Goal: Transaction & Acquisition: Subscribe to service/newsletter

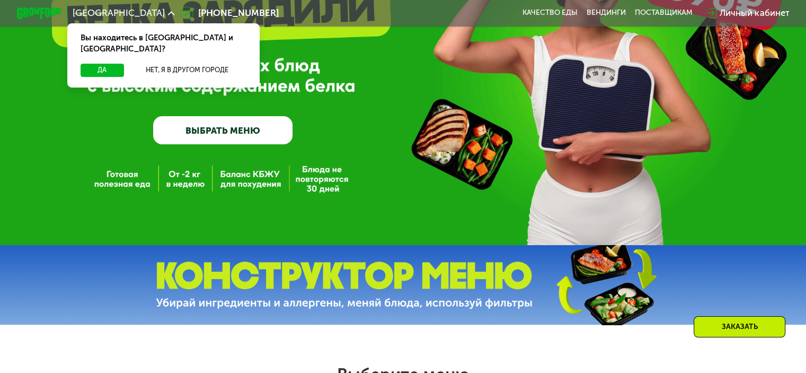
scroll to position [159, 0]
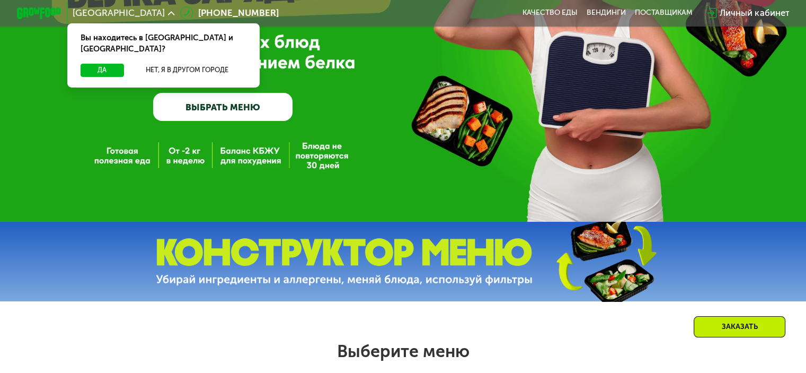
click at [255, 111] on link "ВЫБРАТЬ МЕНЮ" at bounding box center [222, 107] width 139 height 28
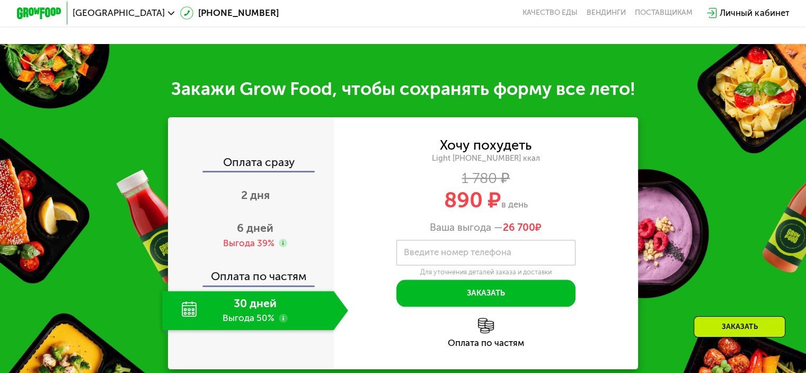
scroll to position [1112, 0]
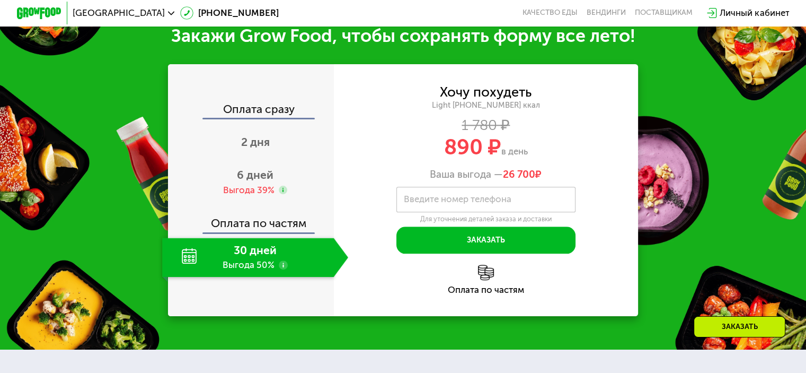
click at [209, 271] on div "30 дней Выгода 50%" at bounding box center [247, 256] width 171 height 39
click at [214, 266] on div "30 дней Выгода 50%" at bounding box center [247, 256] width 171 height 39
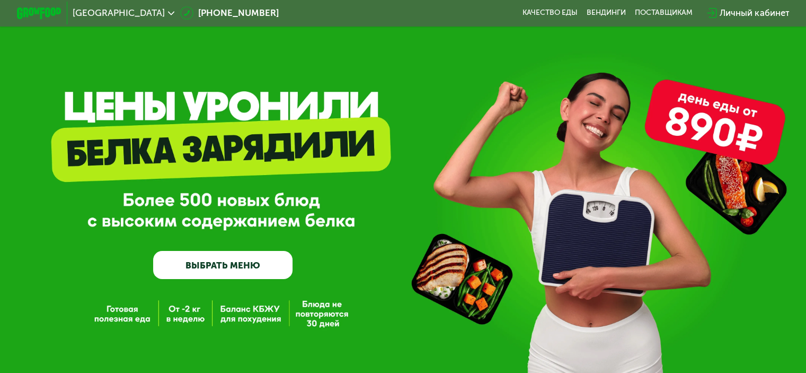
scroll to position [0, 0]
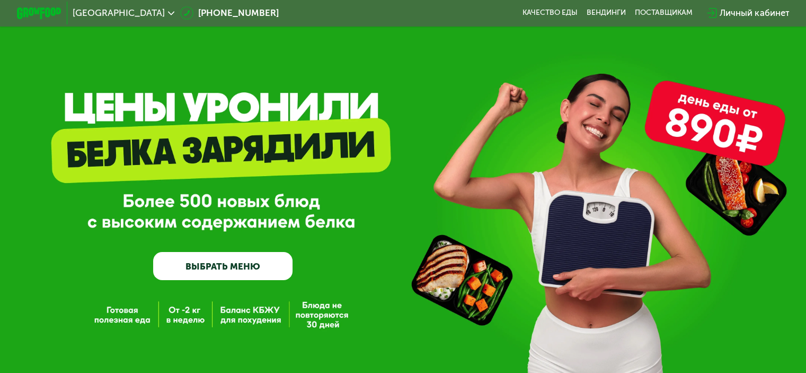
click at [220, 270] on link "ВЫБРАТЬ МЕНЮ" at bounding box center [222, 266] width 139 height 28
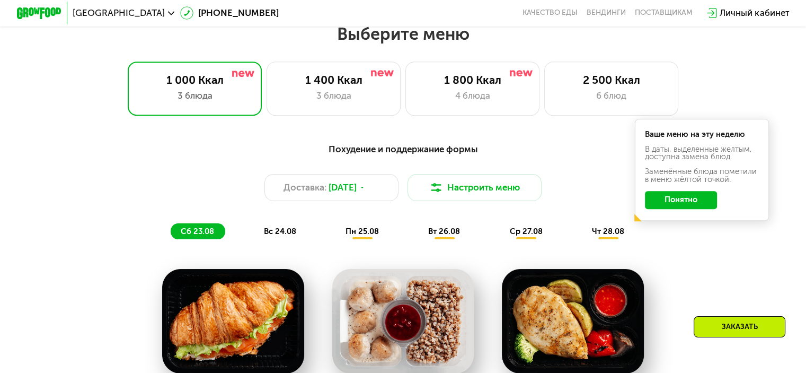
scroll to position [476, 0]
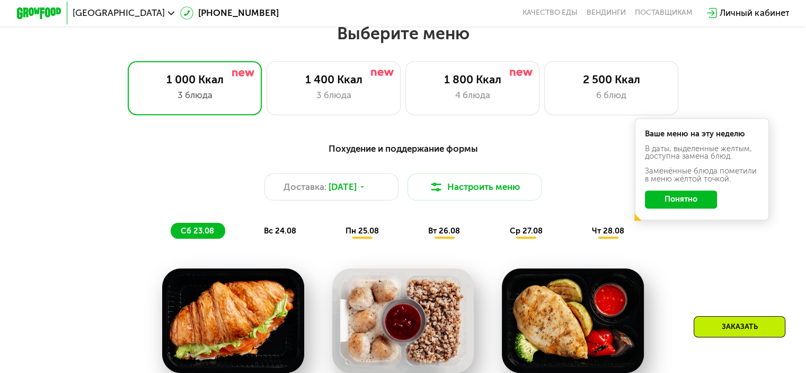
click at [681, 199] on button "Понятно" at bounding box center [681, 199] width 72 height 18
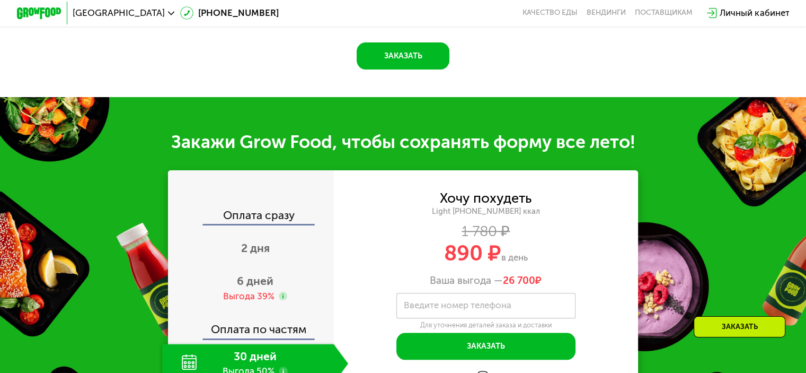
scroll to position [1059, 0]
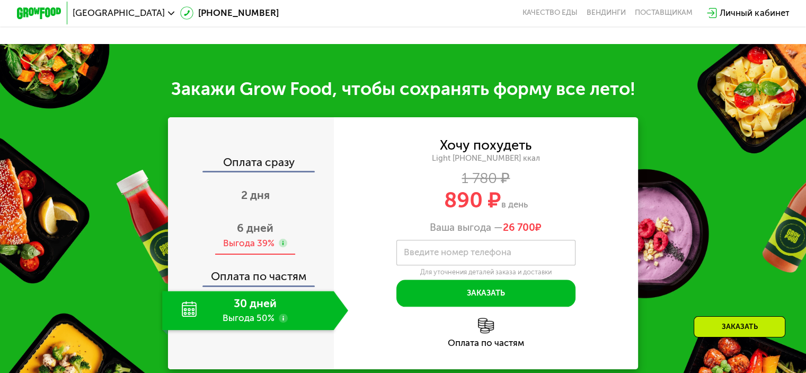
click at [263, 246] on div "6 дней Выгода 39%" at bounding box center [255, 235] width 186 height 39
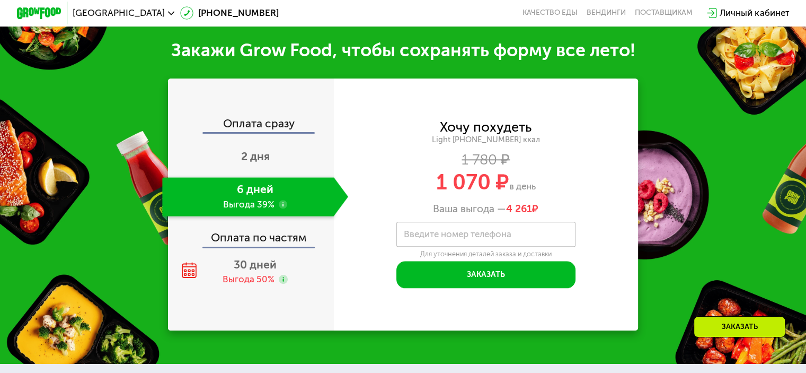
scroll to position [1112, 0]
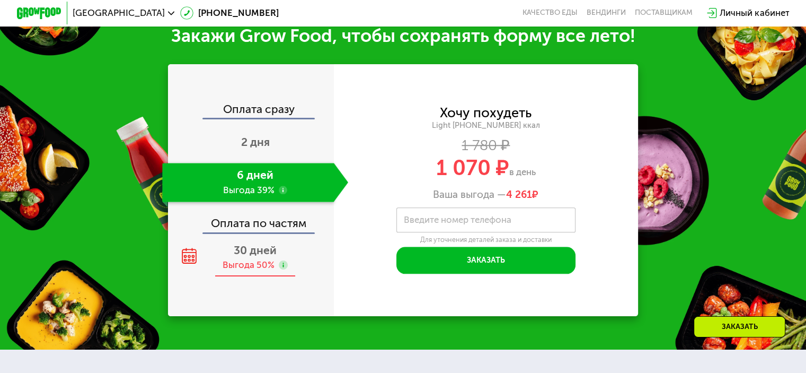
click at [259, 256] on span "30 дней" at bounding box center [255, 249] width 43 height 13
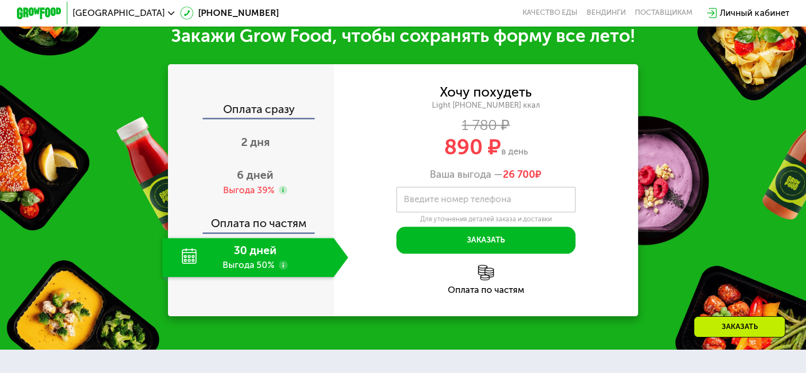
click at [279, 269] on use at bounding box center [283, 264] width 9 height 9
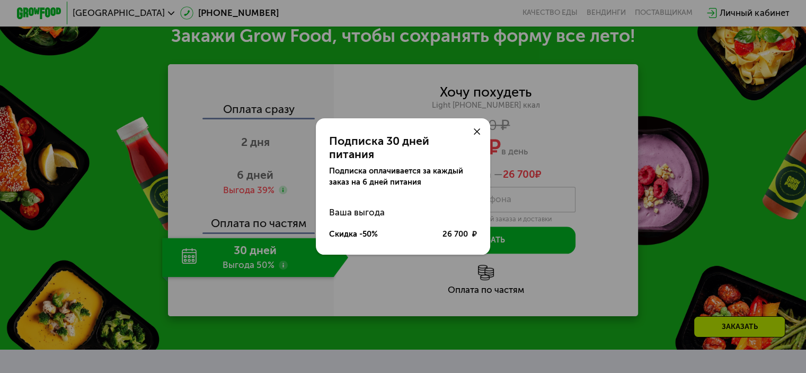
click at [483, 139] on div at bounding box center [477, 131] width 27 height 27
click at [477, 135] on icon at bounding box center [477, 131] width 7 height 7
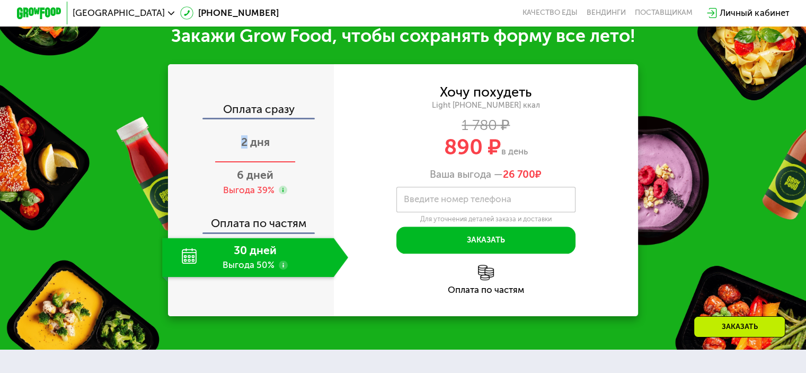
click at [243, 148] on span "2 дня" at bounding box center [255, 141] width 29 height 13
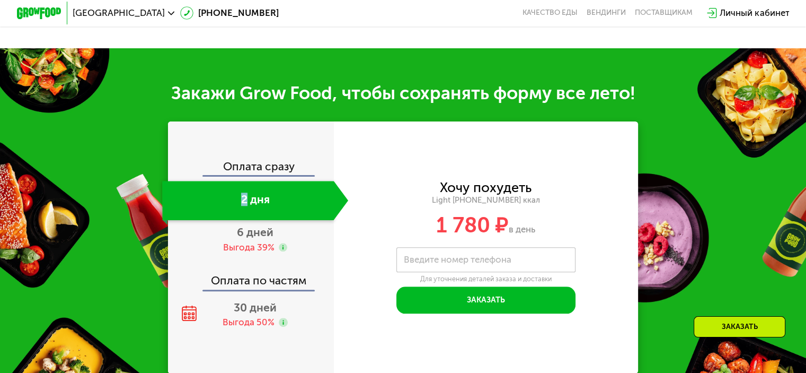
scroll to position [1059, 0]
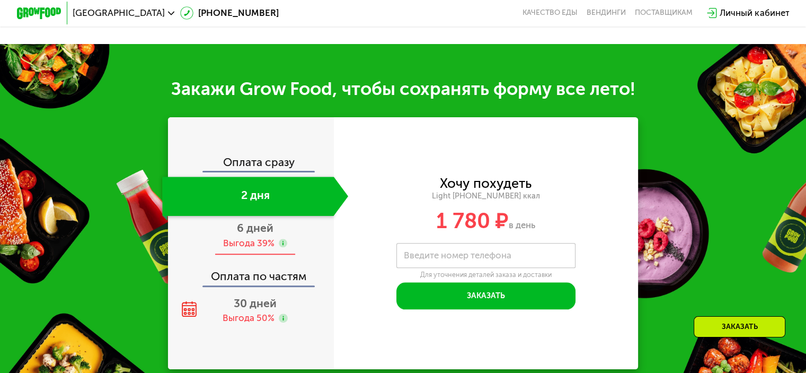
click at [258, 248] on div "Выгода 39%" at bounding box center [248, 243] width 51 height 12
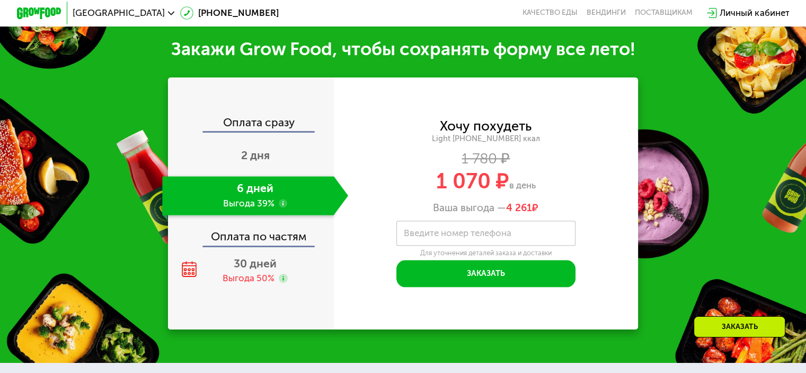
scroll to position [1112, 0]
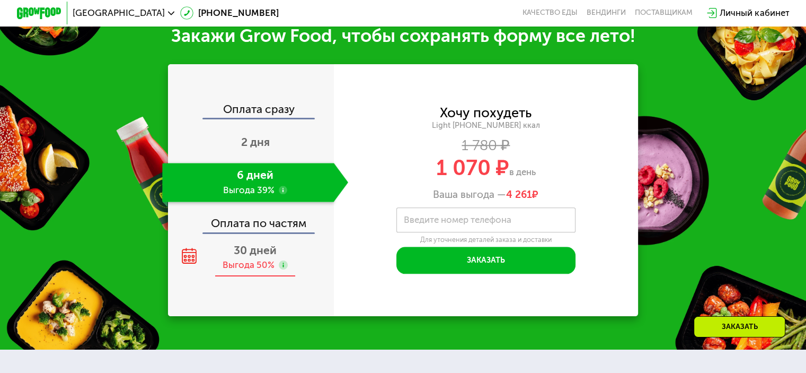
click at [248, 256] on span "30 дней" at bounding box center [255, 249] width 43 height 13
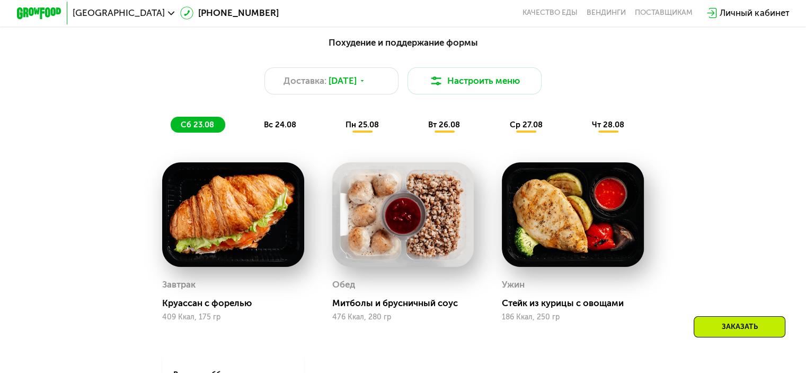
scroll to position [635, 0]
